Goal: Entertainment & Leisure: Consume media (video, audio)

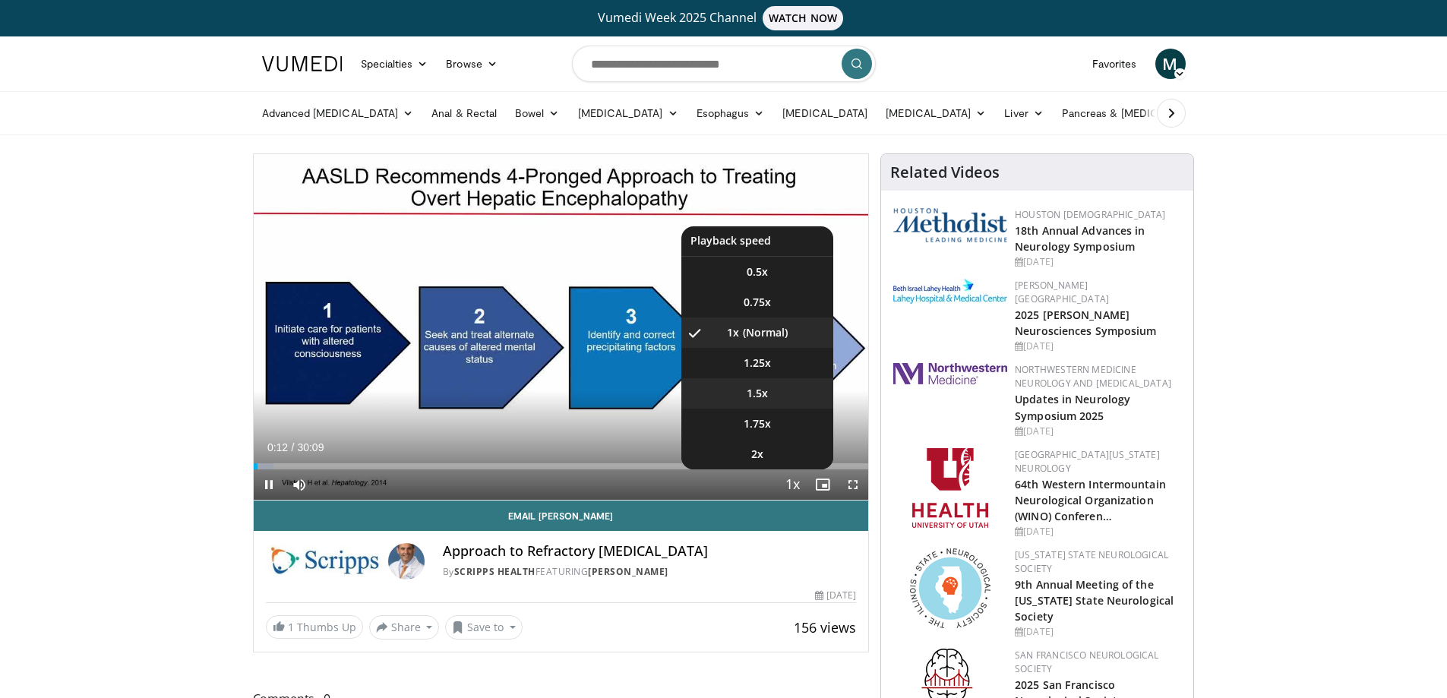
click at [757, 390] on span "1.5x" at bounding box center [757, 393] width 21 height 15
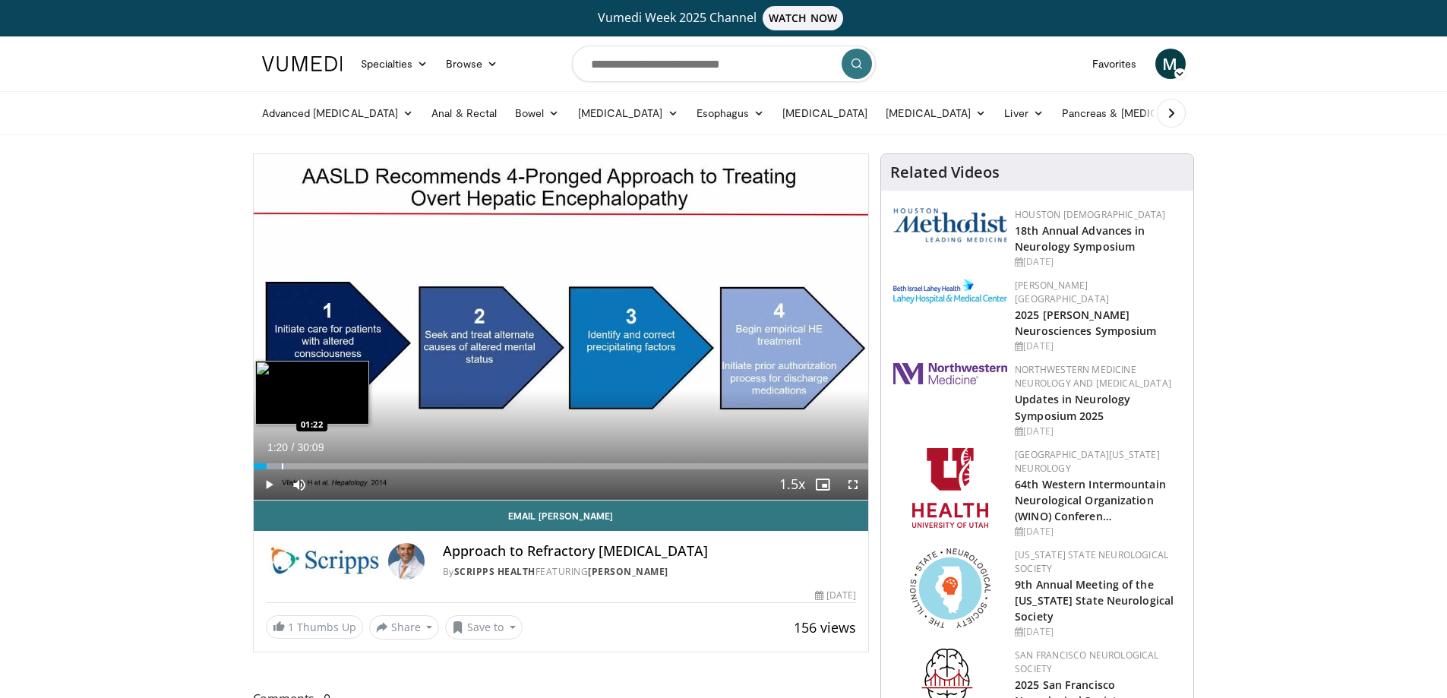
click at [282, 465] on div "Progress Bar" at bounding box center [283, 466] width 2 height 6
click at [292, 463] on div "Progress Bar" at bounding box center [293, 466] width 2 height 6
click at [313, 464] on div "Progress Bar" at bounding box center [314, 466] width 2 height 6
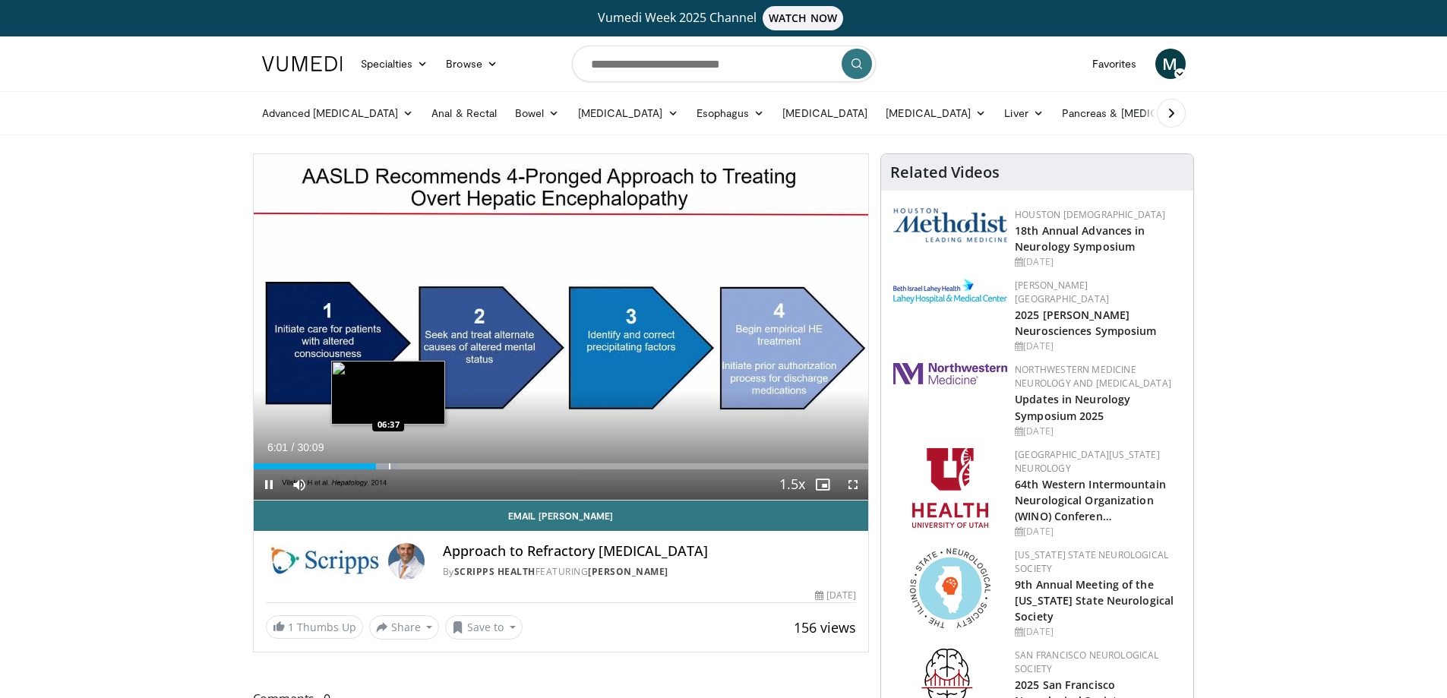
click at [389, 466] on div "Progress Bar" at bounding box center [390, 466] width 2 height 6
click at [404, 466] on div "Progress Bar" at bounding box center [405, 466] width 2 height 6
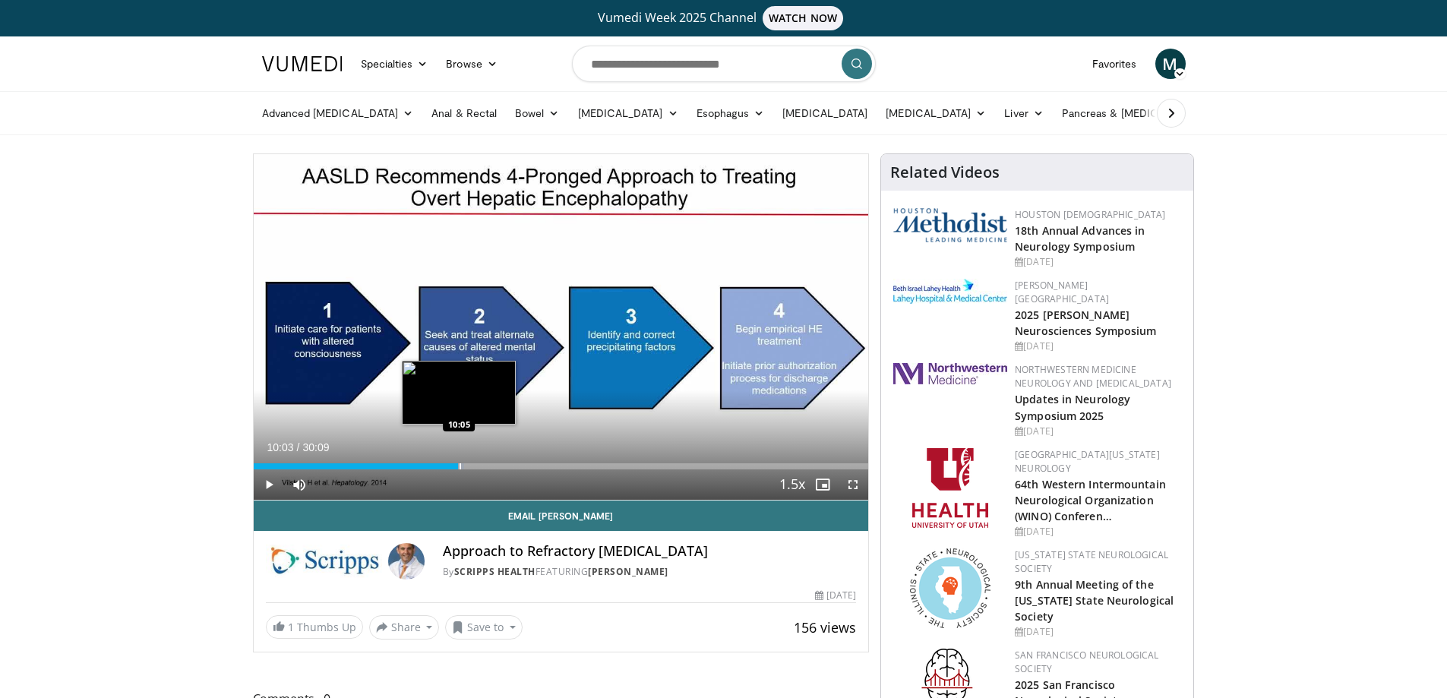
click at [460, 465] on div "Progress Bar" at bounding box center [461, 466] width 2 height 6
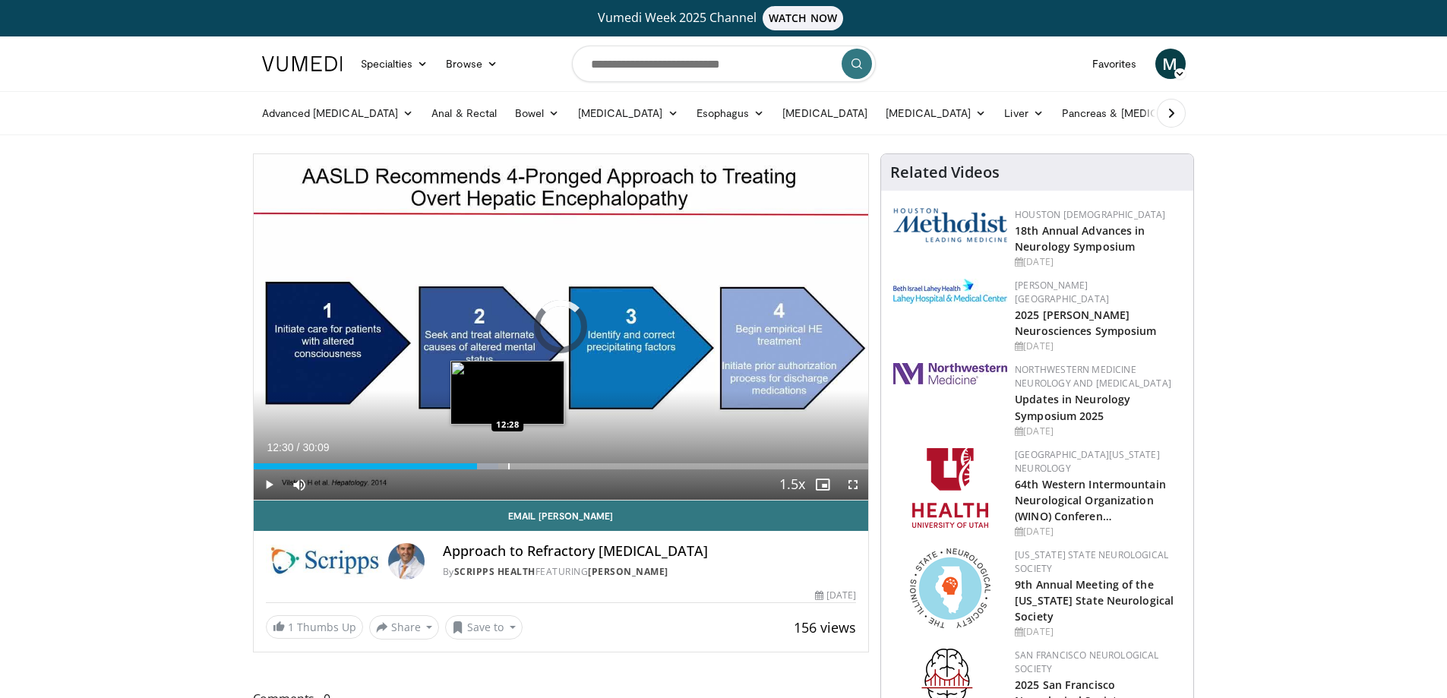
click at [508, 467] on div "Progress Bar" at bounding box center [509, 466] width 2 height 6
click at [531, 467] on div "Progress Bar" at bounding box center [532, 466] width 2 height 6
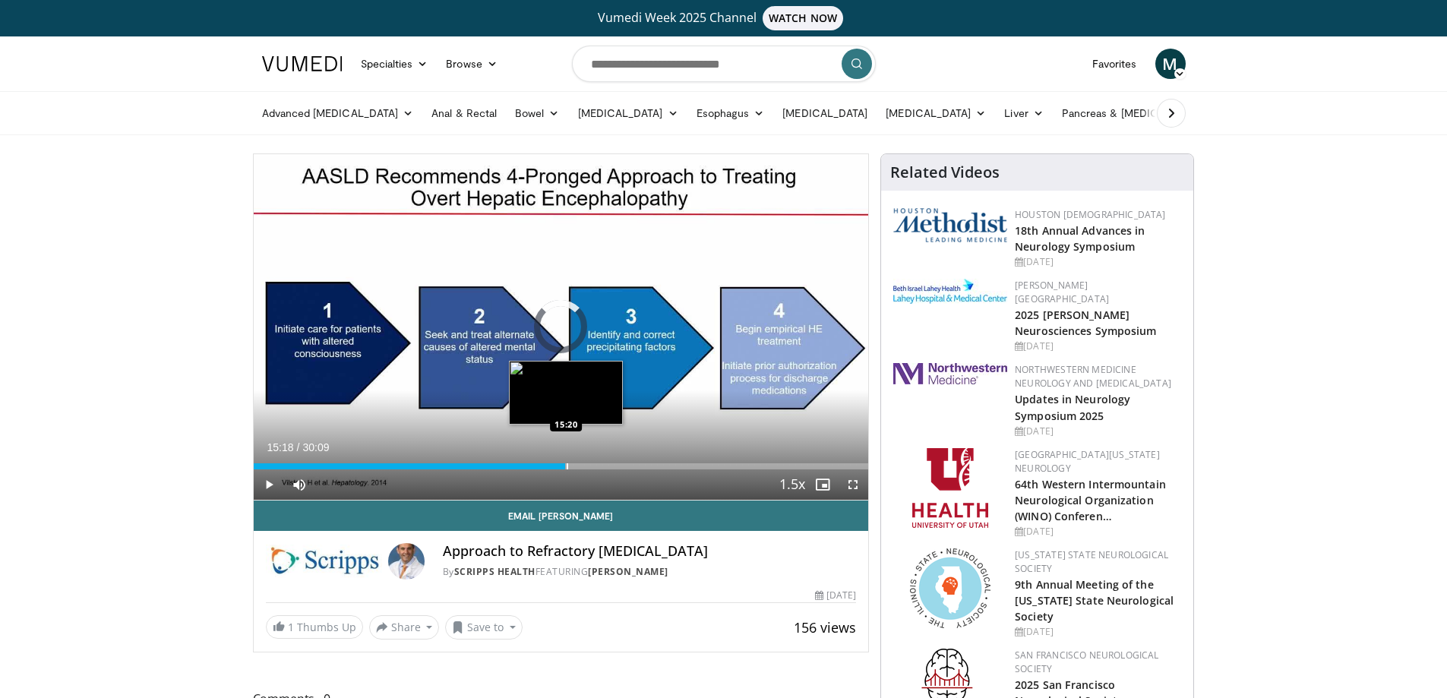
click at [567, 467] on div "Progress Bar" at bounding box center [568, 466] width 2 height 6
